Goal: Navigation & Orientation: Find specific page/section

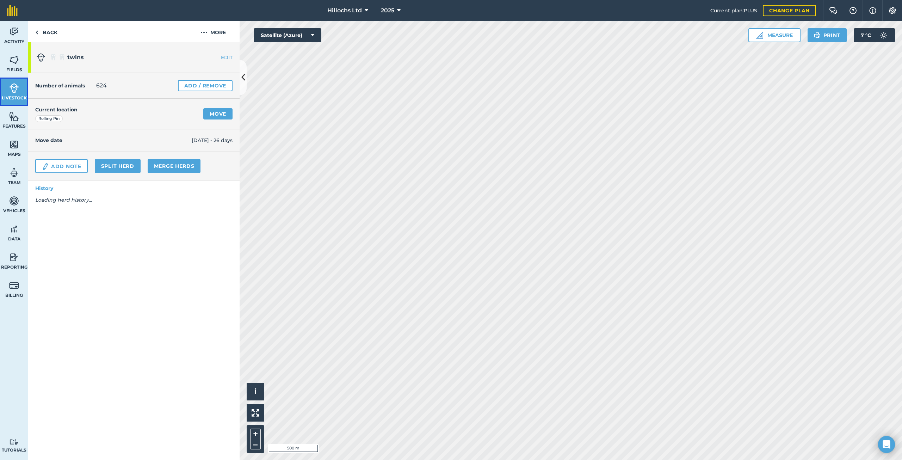
click at [12, 92] on img at bounding box center [14, 88] width 10 height 11
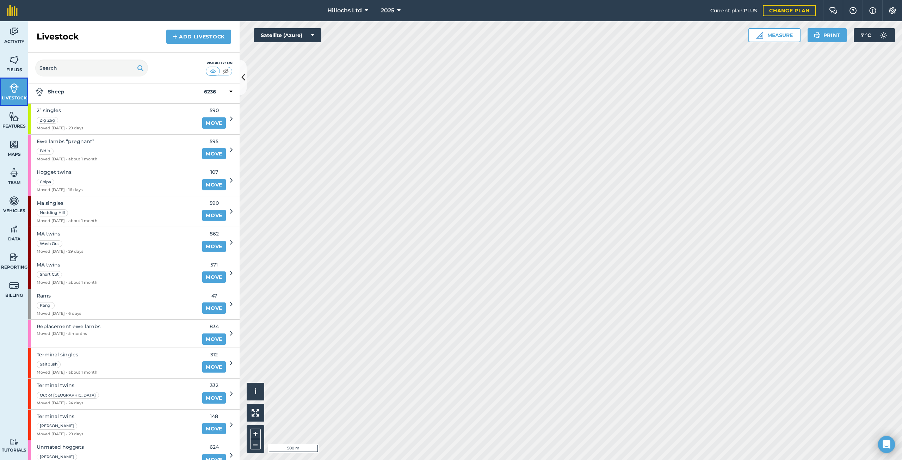
scroll to position [282, 0]
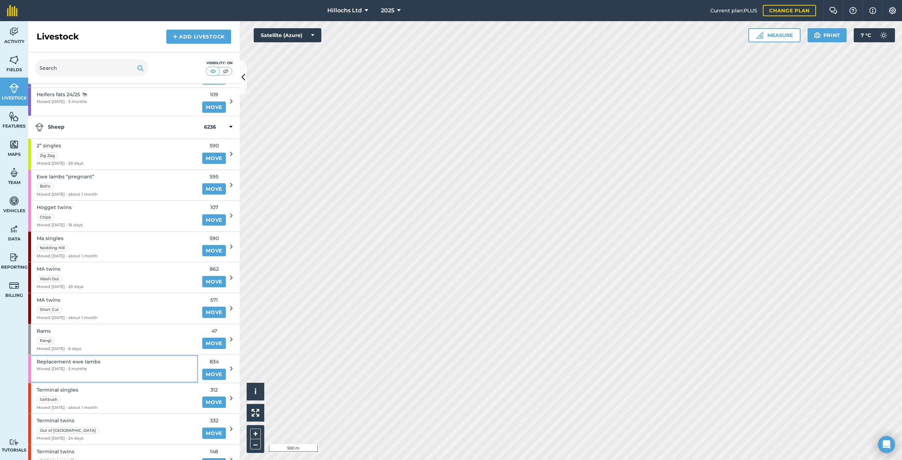
click at [93, 363] on span "Replacement ewe lambs" at bounding box center [69, 362] width 64 height 8
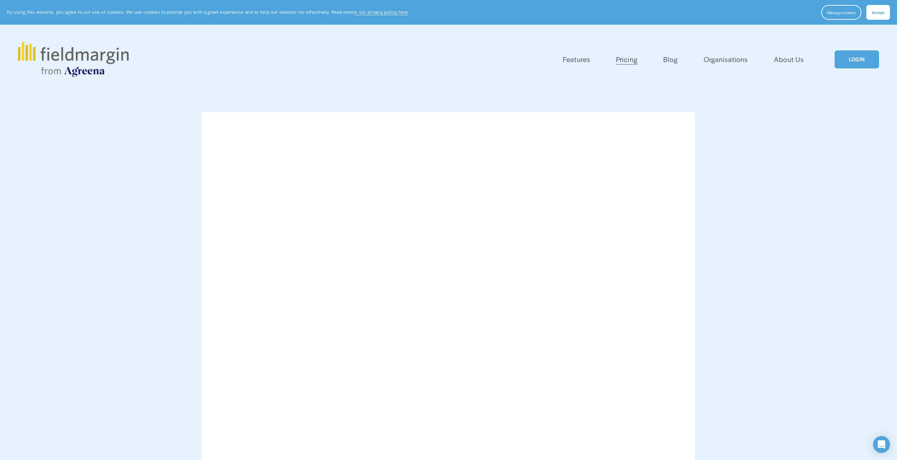
click at [569, 60] on span "Features" at bounding box center [576, 59] width 27 height 10
click at [673, 60] on link "Blog" at bounding box center [670, 60] width 14 height 12
